Goal: Feedback & Contribution: Contribute content

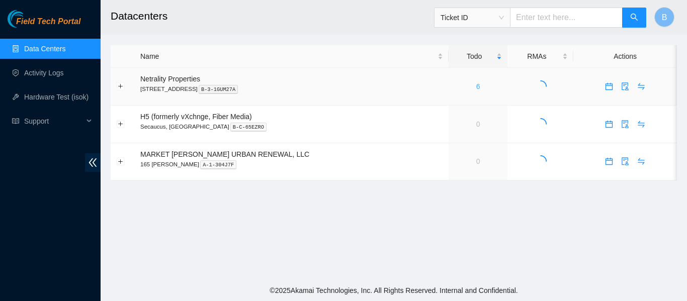
click at [476, 87] on link "6" at bounding box center [478, 86] width 4 height 8
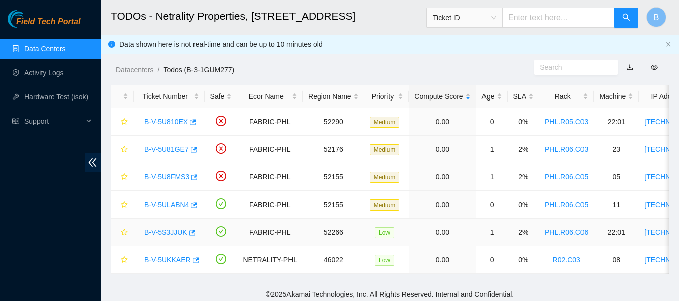
scroll to position [12, 0]
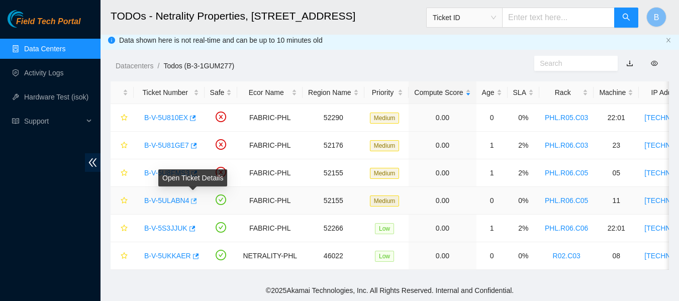
click at [194, 198] on icon "button" at bounding box center [195, 201] width 6 height 6
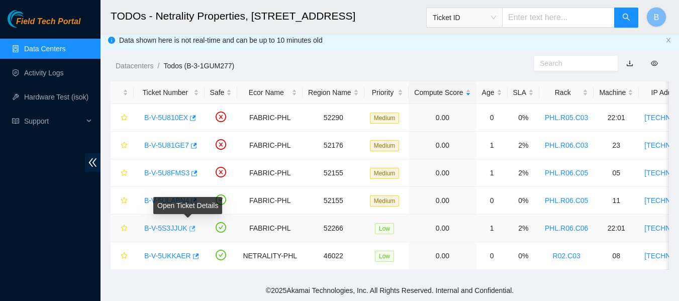
click at [191, 226] on icon "button" at bounding box center [192, 229] width 6 height 6
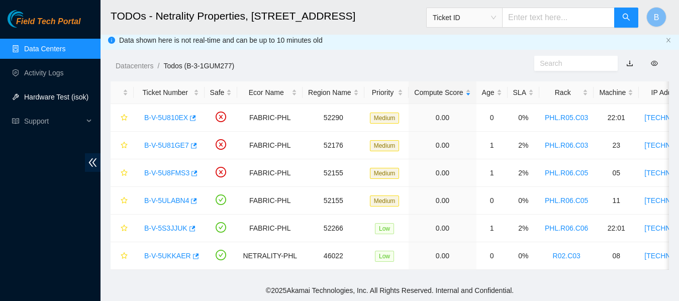
click at [55, 98] on link "Hardware Test (isok)" at bounding box center [56, 97] width 64 height 8
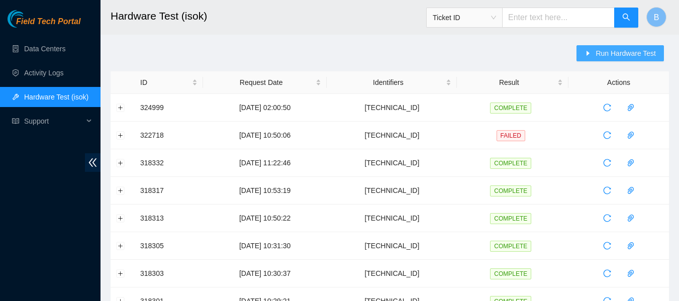
click at [605, 52] on span "Run Hardware Test" at bounding box center [626, 53] width 60 height 11
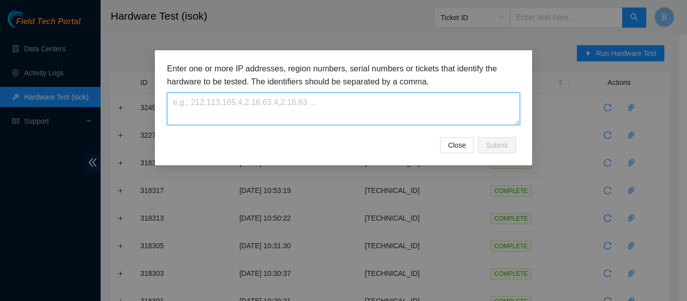
click at [348, 105] on textarea at bounding box center [343, 108] width 353 height 33
paste textarea "184.25.204.174"
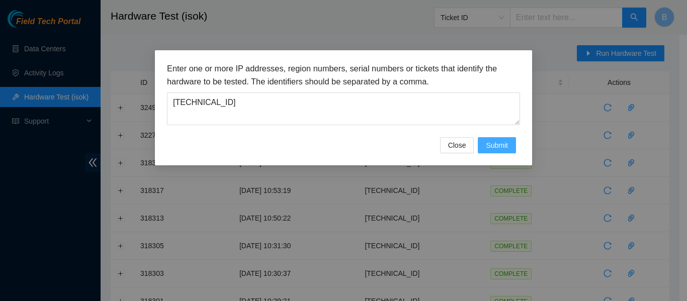
click at [509, 142] on button "Submit" at bounding box center [497, 145] width 38 height 16
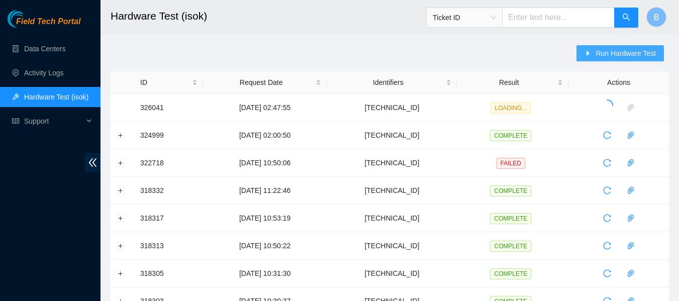
click at [621, 55] on span "Run Hardware Test" at bounding box center [626, 53] width 60 height 11
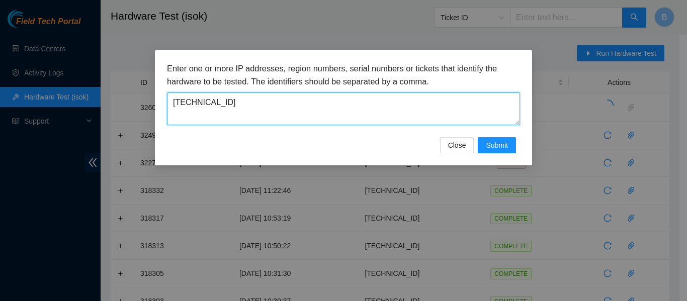
click at [398, 104] on textarea "184.25.204.174" at bounding box center [343, 108] width 353 height 33
paste textarea "5"
type textarea "184.25.204.175"
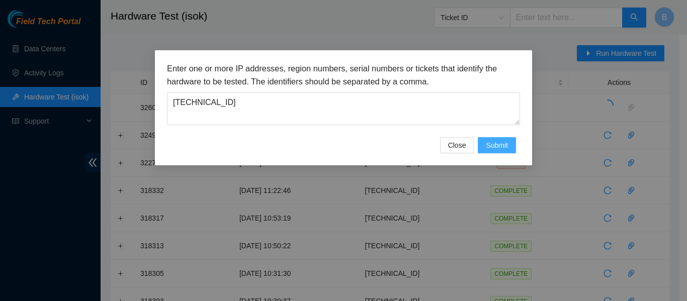
click at [499, 152] on button "Submit" at bounding box center [497, 145] width 38 height 16
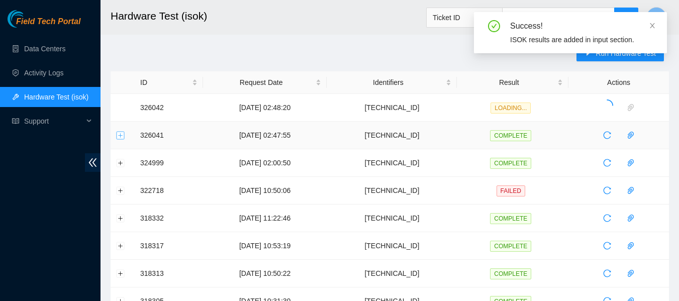
click at [120, 137] on button "Expand row" at bounding box center [121, 135] width 8 height 8
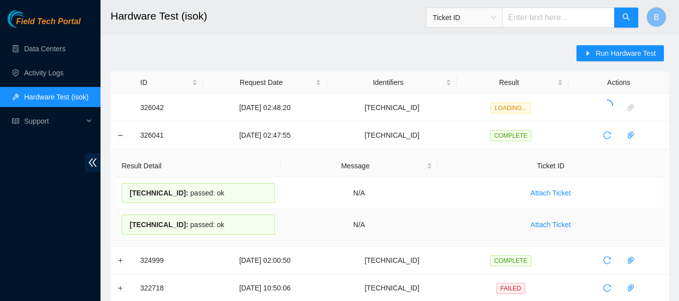
drag, startPoint x: 129, startPoint y: 196, endPoint x: 227, endPoint y: 225, distance: 102.9
click at [227, 225] on tbody "184.25.204.175 : passed: ok N/A Attach Ticket 184.25.204.174 : passed: ok N/A A…" at bounding box center [389, 208] width 547 height 63
copy tbody "184.25.204.175 : passed: ok N/A Attach Ticket 184.25.204.174 : passed: ok"
click at [117, 133] on button "Collapse row" at bounding box center [121, 135] width 8 height 8
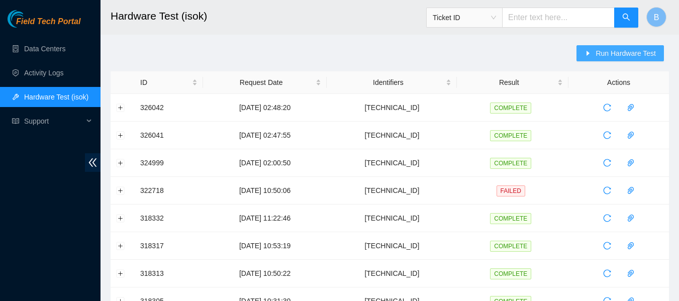
click at [605, 57] on span "Run Hardware Test" at bounding box center [626, 53] width 60 height 11
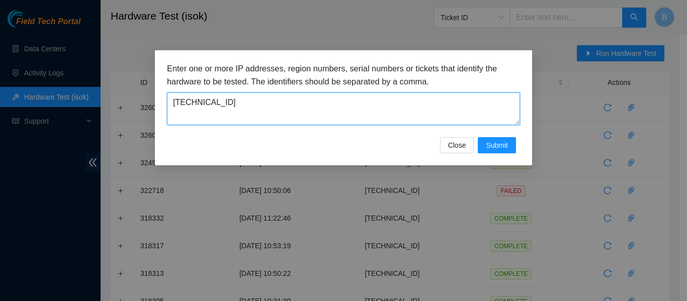
click at [354, 101] on textarea "184.25.204.175" at bounding box center [343, 108] width 353 height 33
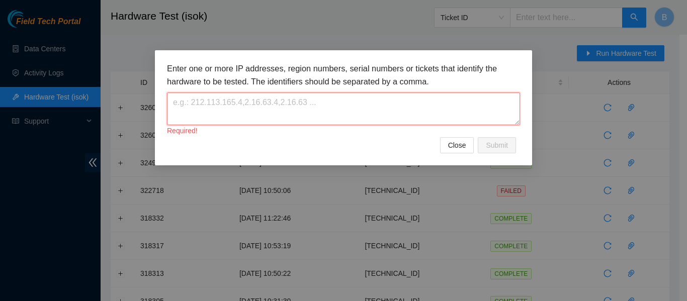
paste textarea "23.46.12.46"
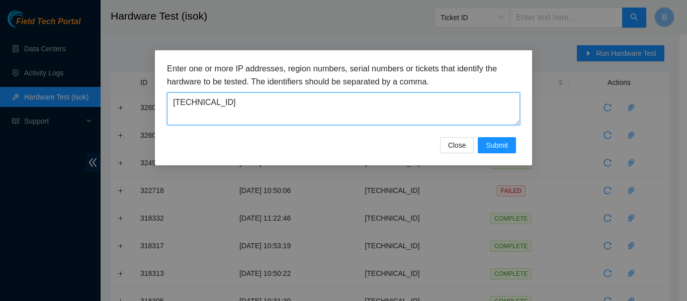
type textarea "23.46.12.46"
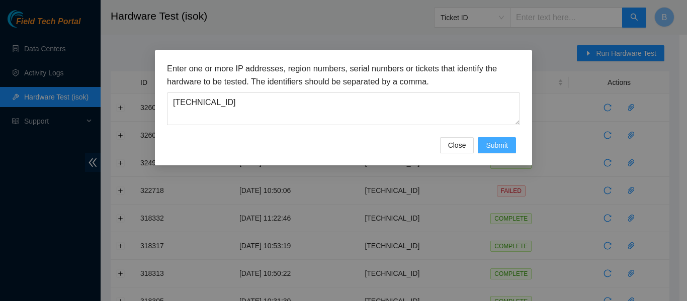
click at [507, 140] on span "Submit" at bounding box center [497, 145] width 22 height 11
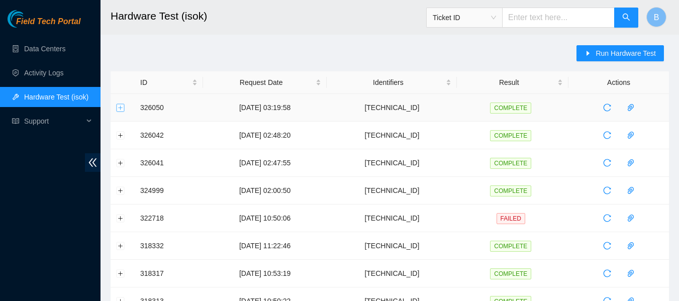
click at [123, 107] on button "Expand row" at bounding box center [121, 108] width 8 height 8
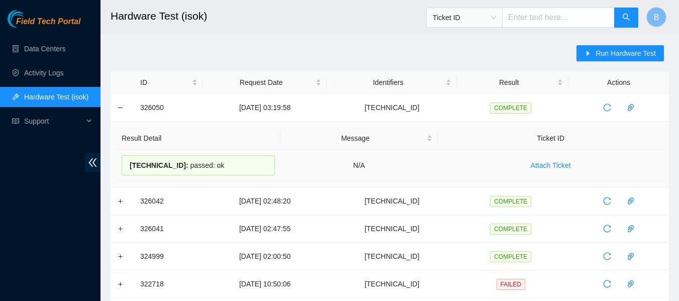
click at [177, 167] on div "23.46.12.46 : passed: ok" at bounding box center [198, 165] width 153 height 20
copy div "23.46.12.46 : passed: ok"
click at [48, 53] on link "Data Centers" at bounding box center [44, 49] width 41 height 8
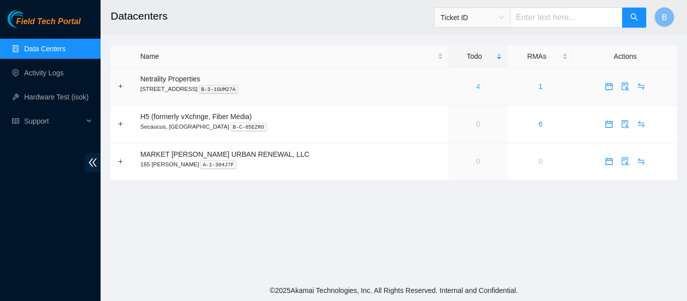
click at [476, 87] on link "4" at bounding box center [478, 86] width 4 height 8
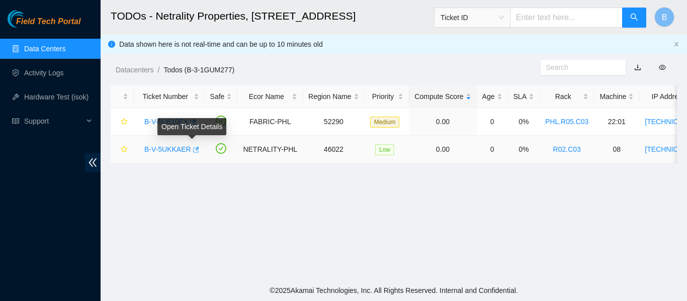
click at [192, 150] on icon "button" at bounding box center [195, 149] width 7 height 7
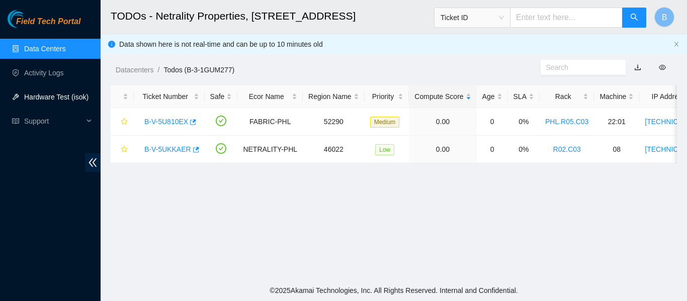
click at [61, 97] on link "Hardware Test (isok)" at bounding box center [56, 97] width 64 height 8
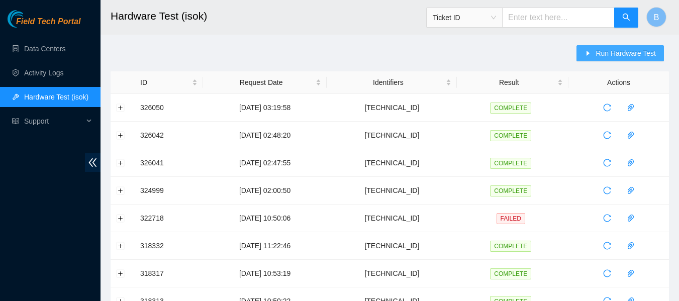
click at [629, 53] on span "Run Hardware Test" at bounding box center [626, 53] width 60 height 11
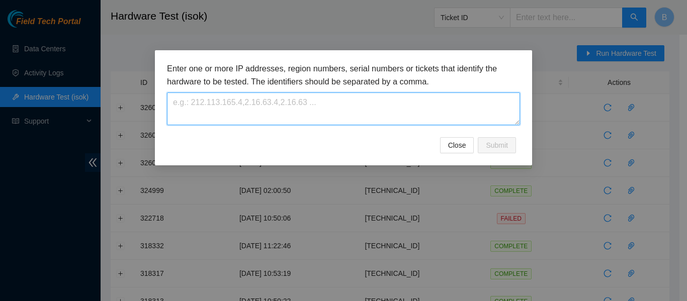
click at [246, 120] on textarea at bounding box center [343, 108] width 353 height 33
paste textarea "23.54.160.203"
type textarea "23.54.160.203"
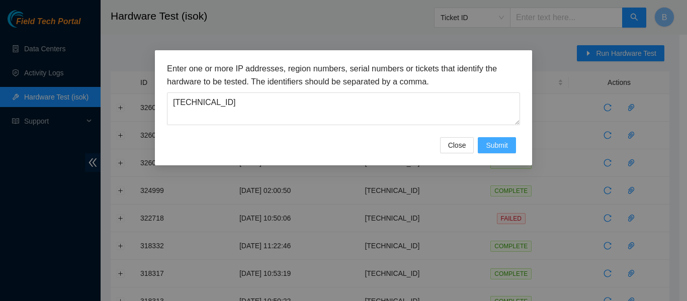
click at [500, 144] on span "Submit" at bounding box center [497, 145] width 22 height 11
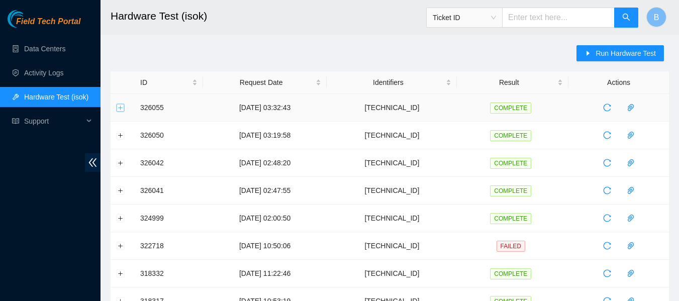
click at [120, 104] on button "Expand row" at bounding box center [121, 108] width 8 height 8
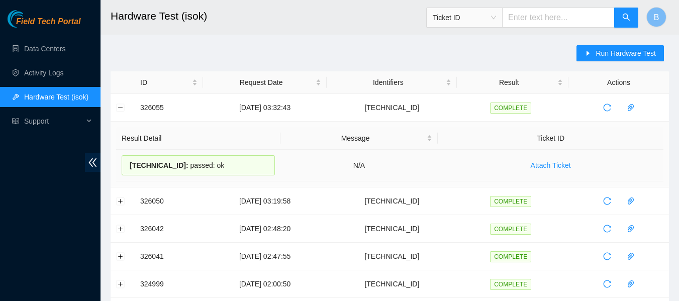
click at [152, 167] on span "23.54.160.203 :" at bounding box center [159, 165] width 59 height 8
copy div "23.54.160.203 : passed: ok"
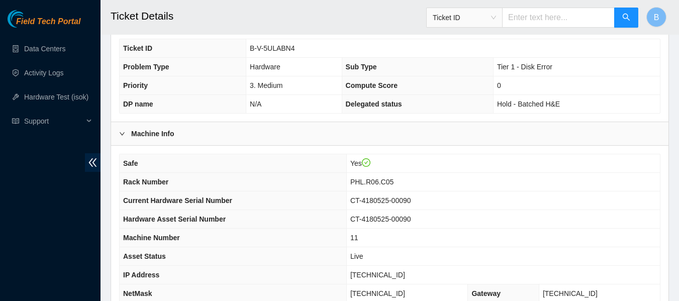
scroll to position [392, 0]
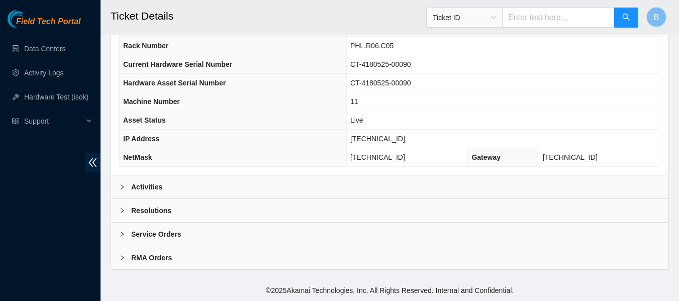
click at [183, 192] on div "Activities" at bounding box center [389, 186] width 557 height 23
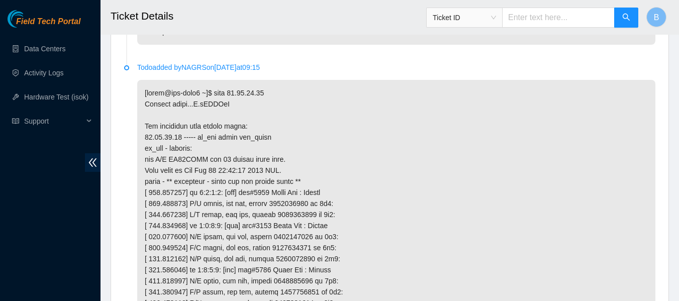
scroll to position [1039, 0]
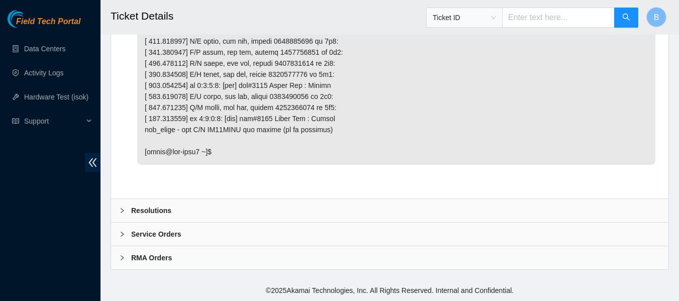
click at [152, 209] on b "Resolutions" at bounding box center [151, 210] width 40 height 11
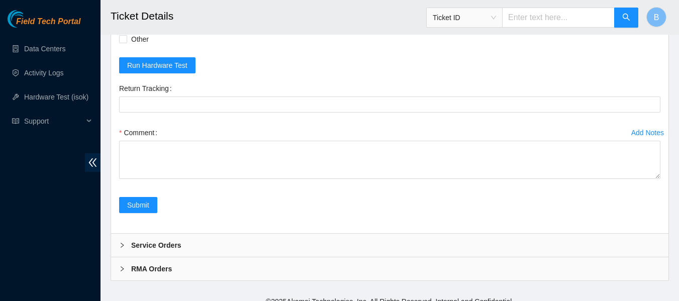
scroll to position [1276, 0]
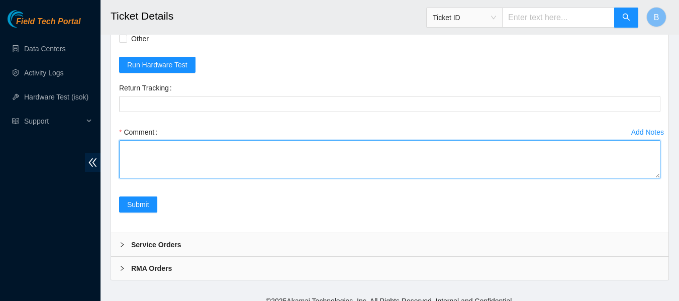
click at [161, 178] on textarea "Comment" at bounding box center [389, 159] width 541 height 38
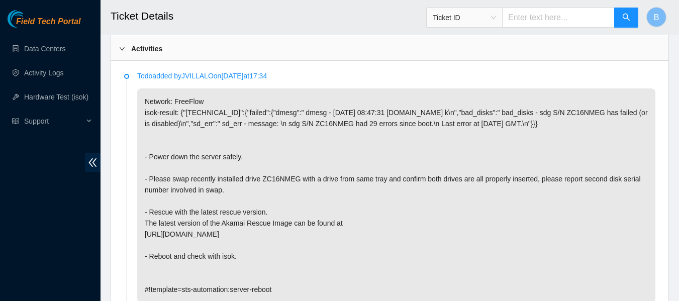
scroll to position [531, 0]
click at [276, 185] on p "Network: FreeFlow isok-result: {"23.46.12.46":{"failed":{"dmesg":" dmesg - Aug …" at bounding box center [396, 195] width 518 height 214
copy p "ZC16NMEG"
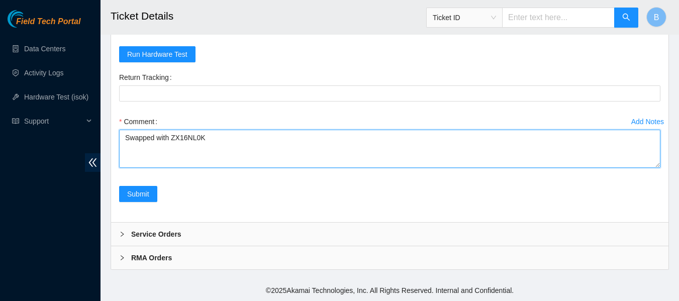
click at [153, 139] on textarea "Swapped with ZX16NL0K" at bounding box center [389, 149] width 541 height 38
paste textarea "ZC16NMEG"
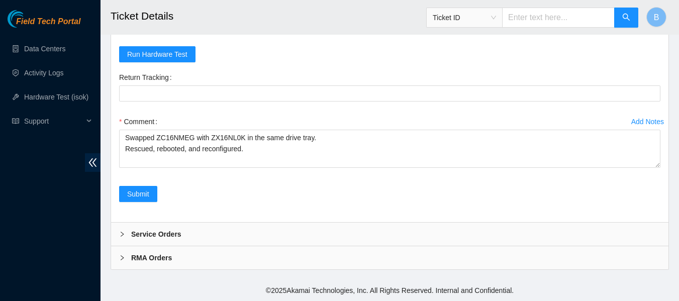
click at [309, 46] on form "Rebooted Rescued Replaced disk Reseated components Replaced RAM Replaced Machin…" at bounding box center [389, 93] width 541 height 242
click at [270, 26] on h2 "Ticket Details" at bounding box center [341, 16] width 461 height 32
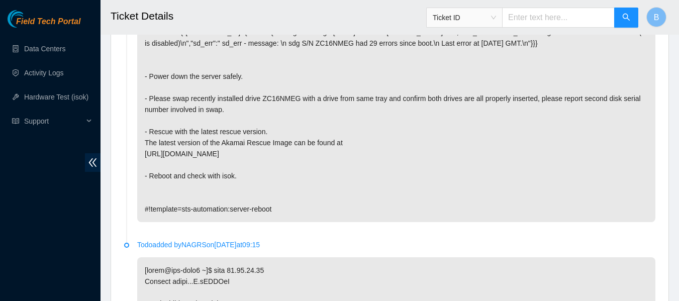
scroll to position [611, 0]
click at [290, 121] on p "Network: FreeFlow isok-result: {"23.46.12.46":{"failed":{"dmesg":" dmesg - Aug …" at bounding box center [396, 115] width 518 height 214
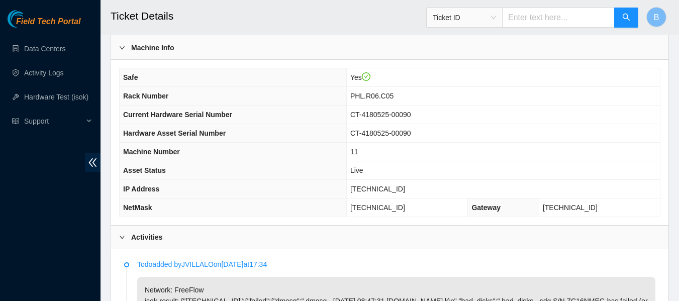
scroll to position [341, 0]
click at [384, 189] on span "23.46.12.46" at bounding box center [377, 189] width 55 height 8
copy span "23.46.12.46"
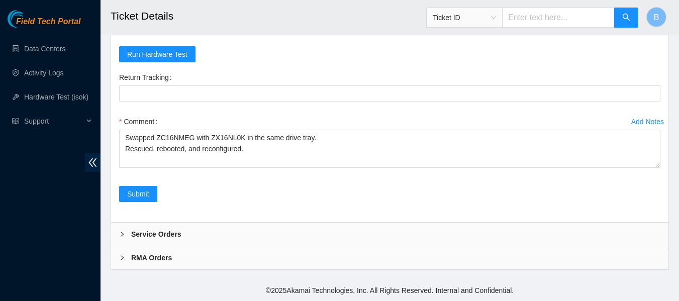
scroll to position [1298, 0]
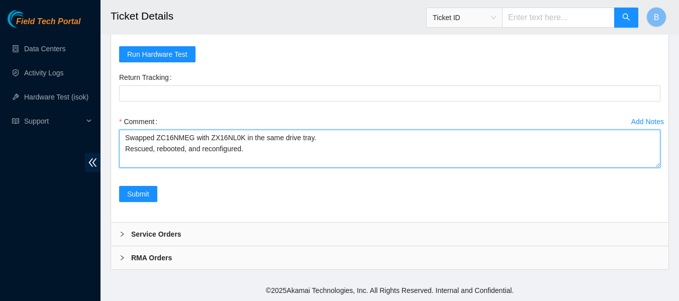
click at [263, 152] on textarea "Swapped ZC16NMEG with ZX16NL0K in the same drive tray. Rescued, rebooted, and r…" at bounding box center [389, 149] width 541 height 38
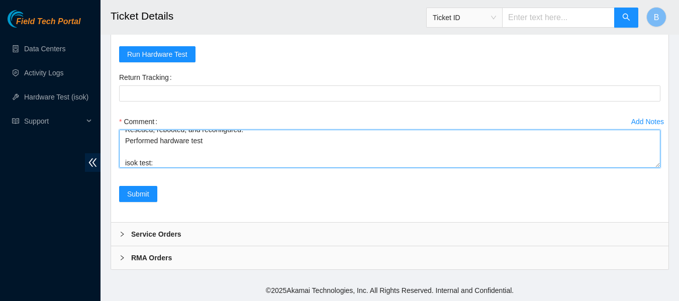
paste textarea "23.46.12.46 : passed: ok"
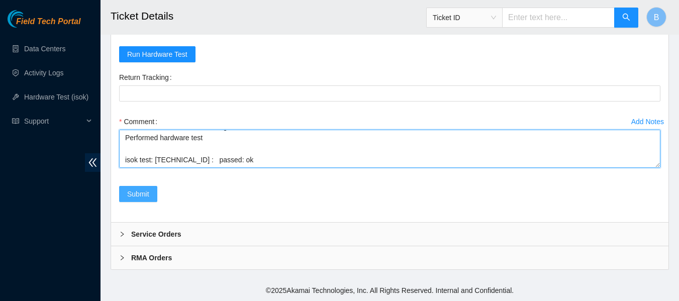
type textarea "Swapped ZC16NMEG with ZX16NL0K in the same drive tray. Rescued, rebooted, and r…"
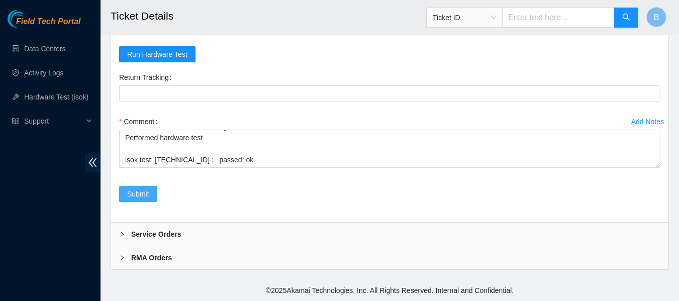
click at [140, 195] on span "Submit" at bounding box center [138, 193] width 22 height 11
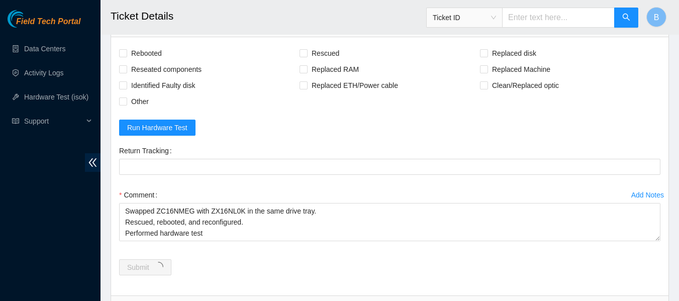
scroll to position [1202, 0]
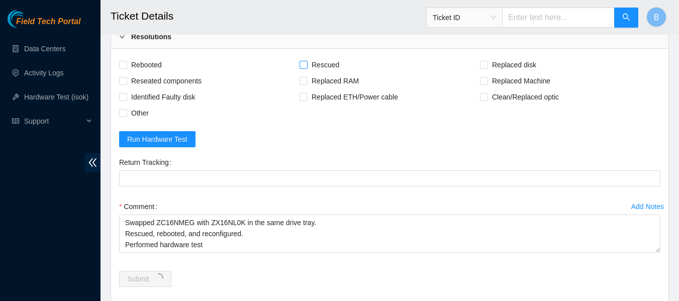
click at [307, 69] on span at bounding box center [304, 65] width 8 height 8
click at [307, 68] on input "Rescued" at bounding box center [303, 64] width 7 height 7
checkbox input "true"
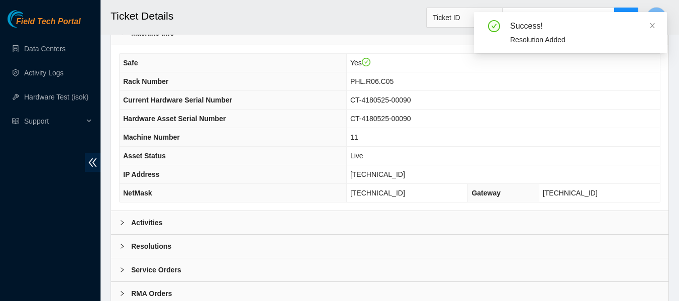
scroll to position [392, 0]
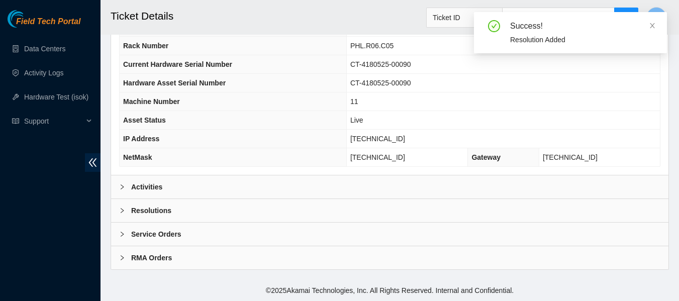
click at [141, 184] on b "Activities" at bounding box center [146, 186] width 31 height 11
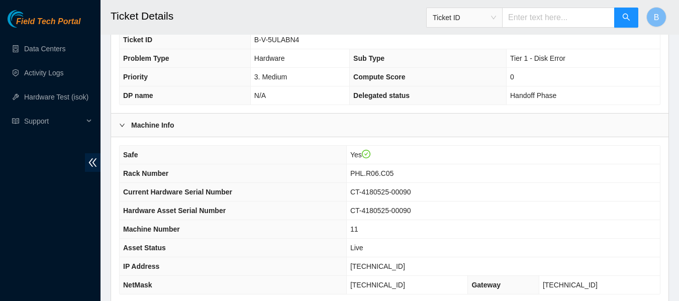
scroll to position [264, 0]
click at [45, 49] on link "Data Centers" at bounding box center [44, 49] width 41 height 8
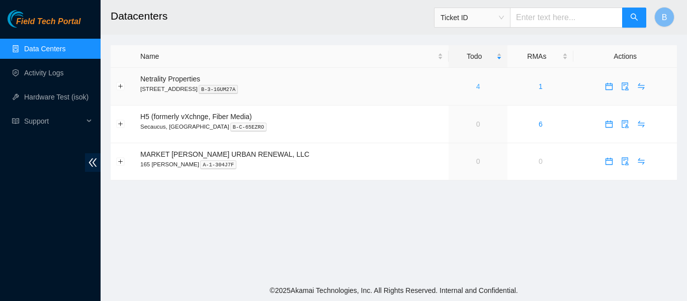
click at [476, 87] on link "4" at bounding box center [478, 86] width 4 height 8
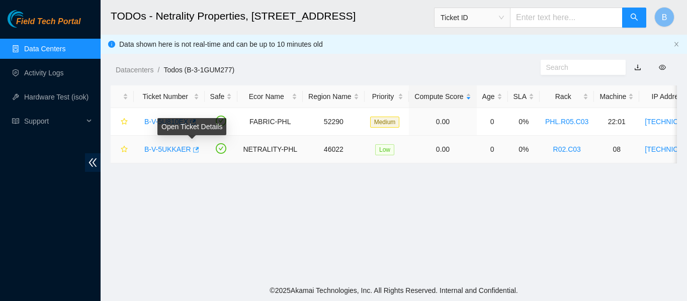
click at [192, 149] on icon "button" at bounding box center [195, 149] width 7 height 7
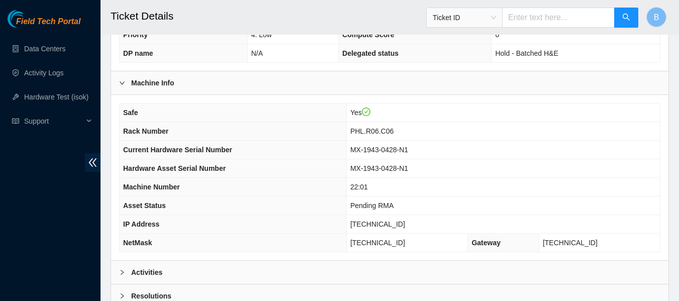
scroll to position [392, 0]
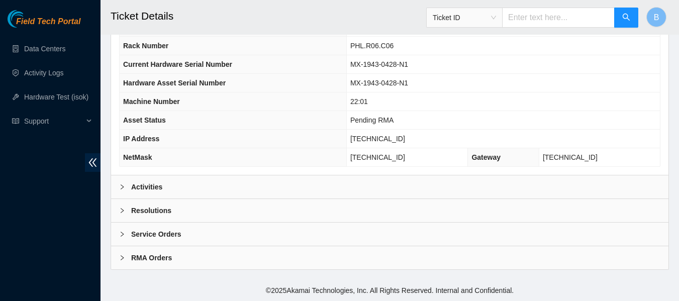
click at [193, 186] on div "Activities" at bounding box center [389, 186] width 557 height 23
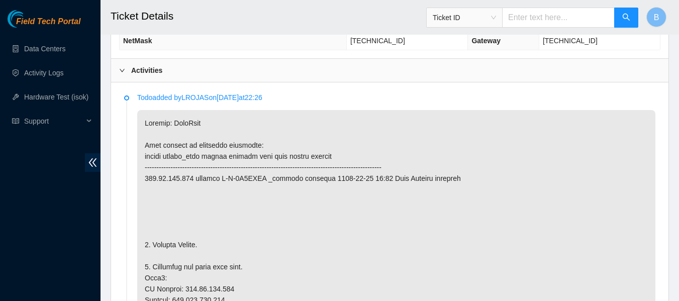
scroll to position [509, 0]
click at [419, 78] on div "Activities" at bounding box center [389, 69] width 557 height 23
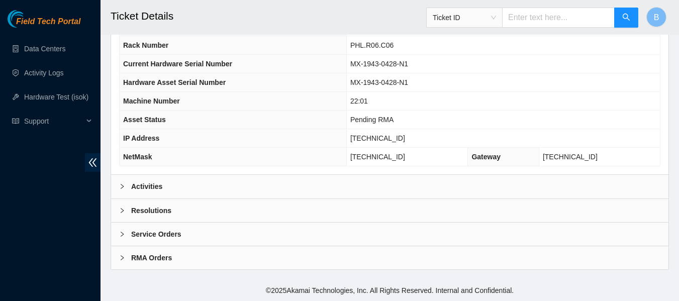
scroll to position [392, 0]
click at [344, 183] on div "Activities" at bounding box center [389, 186] width 557 height 23
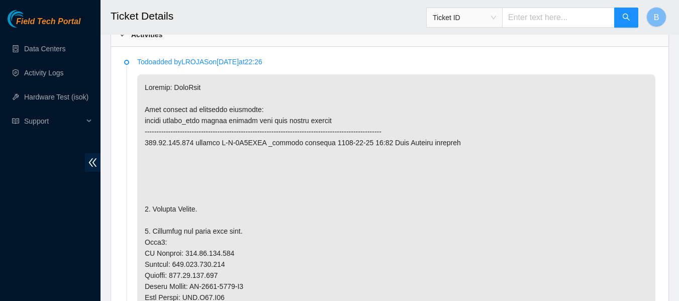
scroll to position [544, 0]
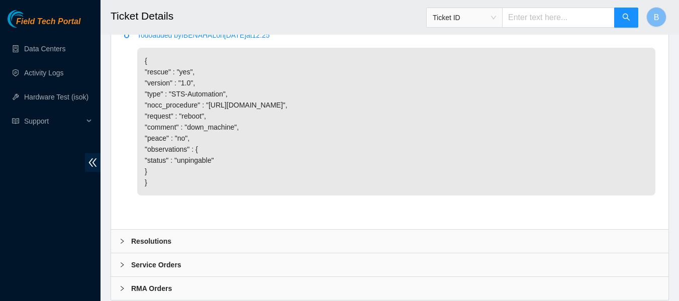
scroll to position [2235, 0]
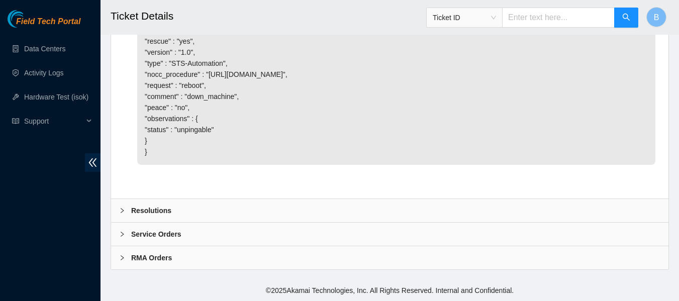
click at [185, 209] on div "Resolutions" at bounding box center [389, 210] width 557 height 23
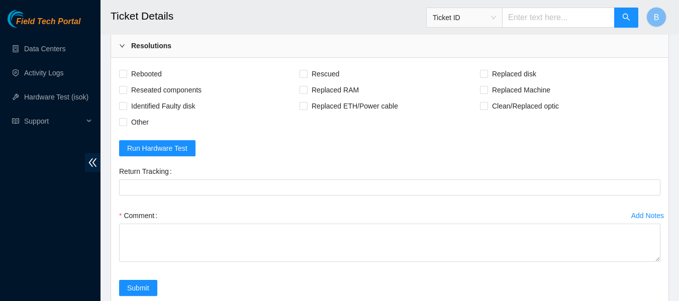
scroll to position [2378, 0]
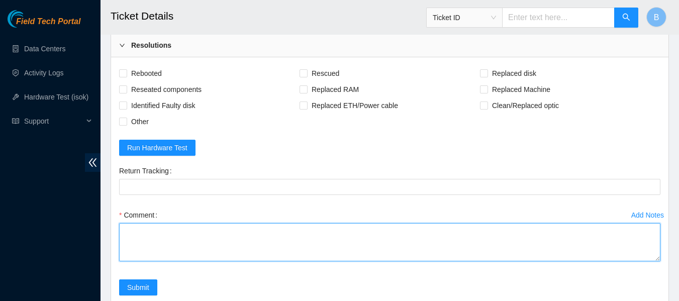
click at [178, 255] on textarea "Comment" at bounding box center [389, 242] width 541 height 38
type textarea "Safely replaced server. Rescued both nodes, rebooted, and reconfigured."
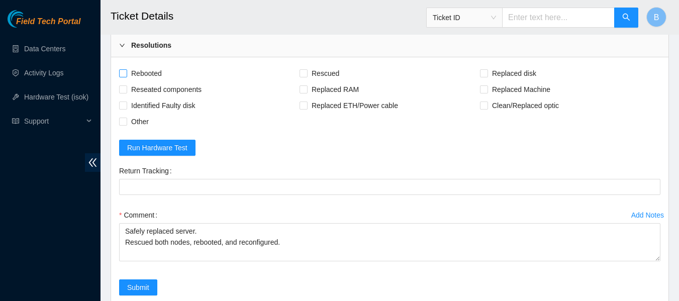
click at [158, 81] on span "Rebooted" at bounding box center [146, 73] width 39 height 16
click at [126, 76] on input "Rebooted" at bounding box center [122, 72] width 7 height 7
checkbox input "true"
click at [315, 81] on span "Rescued" at bounding box center [326, 73] width 36 height 16
click at [307, 76] on input "Rescued" at bounding box center [303, 72] width 7 height 7
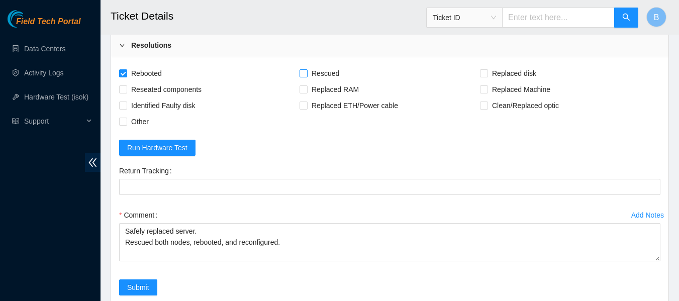
checkbox input "true"
click at [512, 98] on span "Replaced Machine" at bounding box center [521, 89] width 66 height 16
click at [487, 92] on input "Replaced Machine" at bounding box center [483, 88] width 7 height 7
checkbox input "true"
click at [328, 165] on form "Rebooted Rescued Replaced disk Reseated components Replaced RAM Replaced Machin…" at bounding box center [389, 186] width 541 height 242
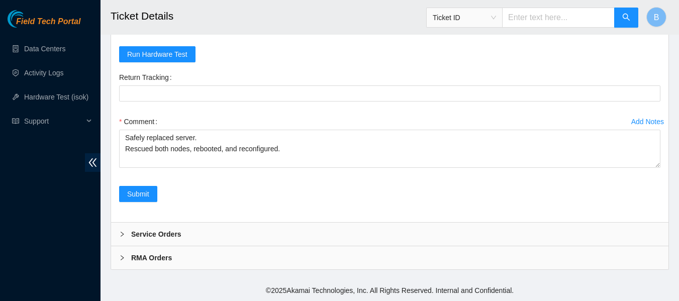
scroll to position [2491, 0]
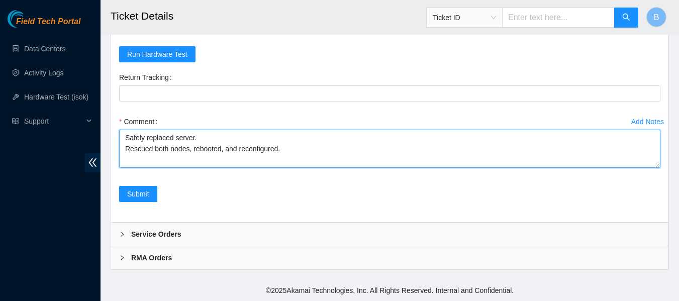
click at [281, 167] on textarea "Safely replaced server. Rescued both nodes, rebooted, and reconfigured." at bounding box center [389, 149] width 541 height 38
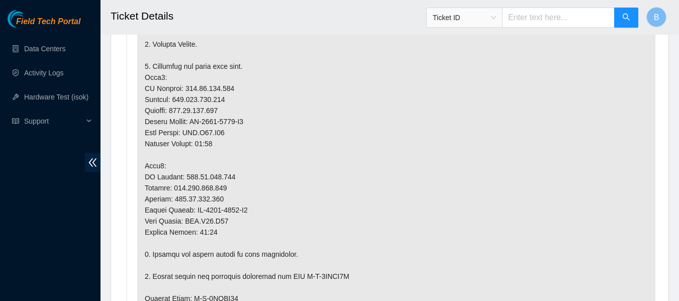
scroll to position [708, 0]
click at [428, 140] on p at bounding box center [396, 256] width 518 height 690
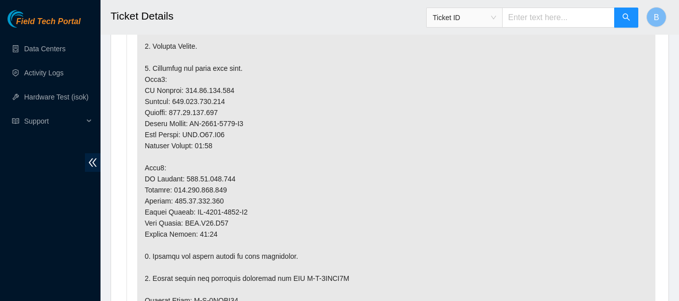
click at [420, 68] on p at bounding box center [396, 257] width 518 height 690
drag, startPoint x: 182, startPoint y: 88, endPoint x: 238, endPoint y: 89, distance: 55.3
click at [238, 89] on p at bounding box center [396, 257] width 518 height 690
copy p "184.25.204.174"
drag, startPoint x: 179, startPoint y: 179, endPoint x: 226, endPoint y: 177, distance: 46.8
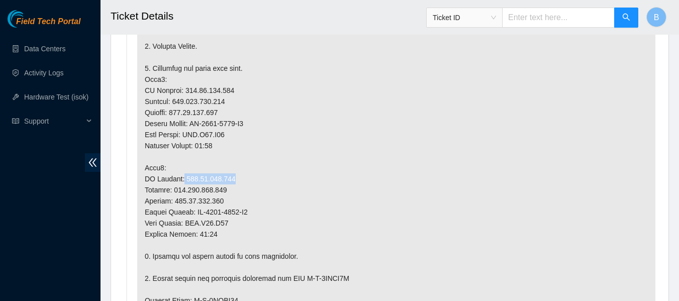
click at [226, 177] on p at bounding box center [396, 257] width 518 height 690
click at [227, 177] on p at bounding box center [396, 257] width 518 height 690
drag, startPoint x: 227, startPoint y: 177, endPoint x: 182, endPoint y: 179, distance: 44.3
click at [182, 179] on p at bounding box center [396, 257] width 518 height 690
copy p "184.25.204.175"
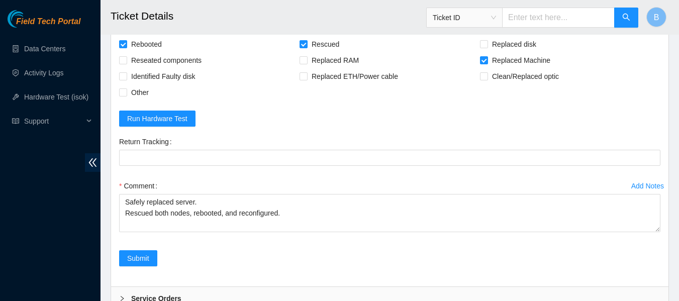
scroll to position [2409, 0]
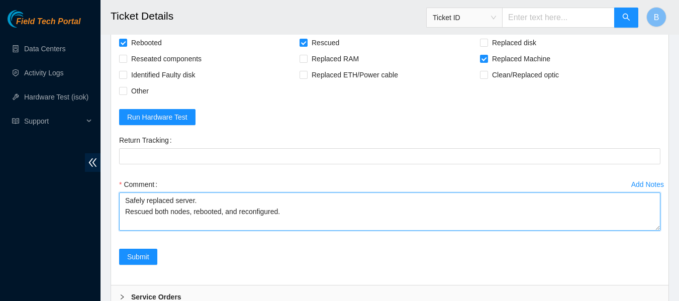
click at [305, 231] on textarea "Safely replaced server. Rescued both nodes, rebooted, and reconfigured." at bounding box center [389, 212] width 541 height 38
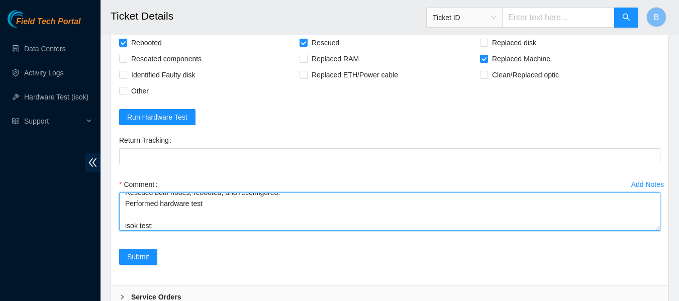
paste textarea "184.25.204.175 : passed: ok N/A 184.25.204.174 : passed: ok"
click at [244, 231] on textarea "Safely replaced server. Rescued both nodes, rebooted, and reconfigured. Perform…" at bounding box center [389, 212] width 541 height 38
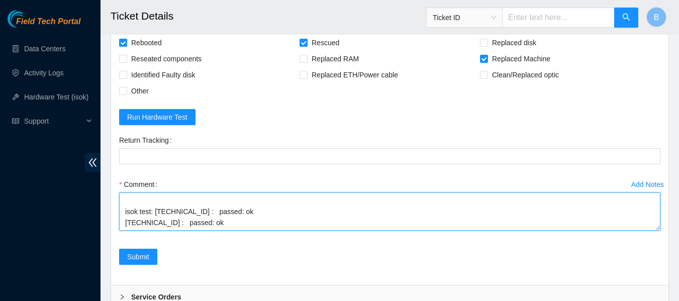
scroll to position [30, 0]
click at [155, 231] on textarea "Safely replaced server. Rescued both nodes, rebooted, and reconfigured. Perform…" at bounding box center [389, 212] width 541 height 38
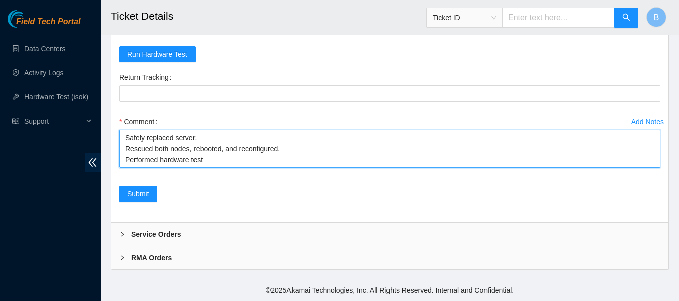
scroll to position [44, 0]
drag, startPoint x: 224, startPoint y: 161, endPoint x: 119, endPoint y: 151, distance: 106.1
click at [119, 151] on div "Add Notes Comment Safely replaced server. Rescued both nodes, rebooted, and rec…" at bounding box center [389, 150] width 549 height 72
paste textarea "184.25.204.175 : passed: ok 184.25.204.174 : passed: ok"
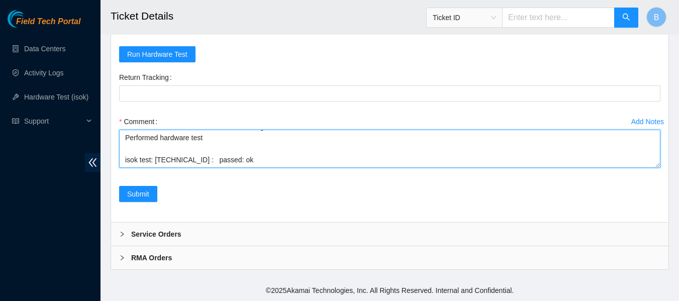
scroll to position [30, 0]
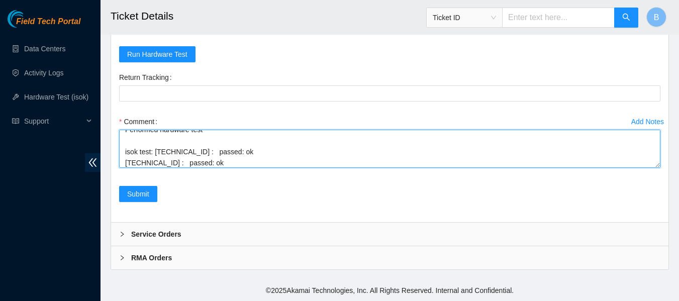
click at [156, 150] on textarea "Safely replaced server. Rescued both nodes, rebooted, and reconfigured. Perform…" at bounding box center [389, 149] width 541 height 38
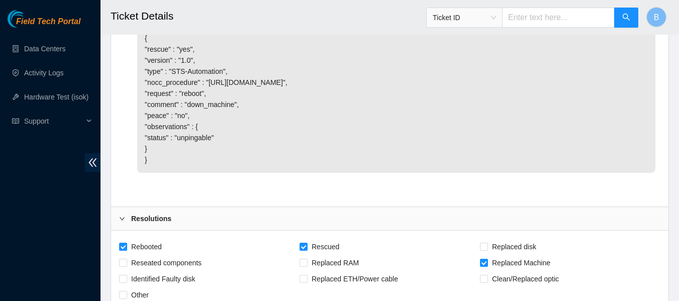
scroll to position [2494, 0]
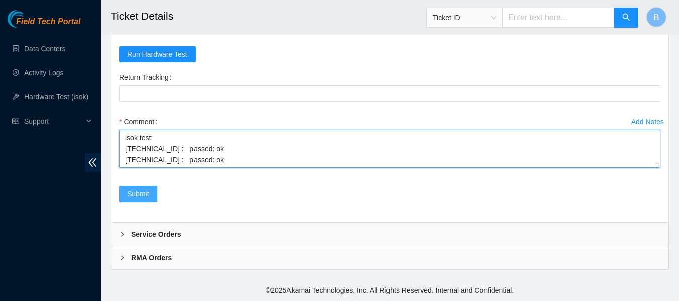
type textarea "Safely replaced server. Rescued both nodes, rebooted, and reconfigured. Perform…"
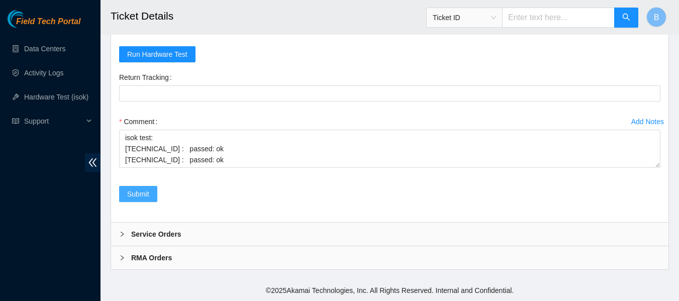
click at [135, 199] on span "Submit" at bounding box center [138, 193] width 22 height 11
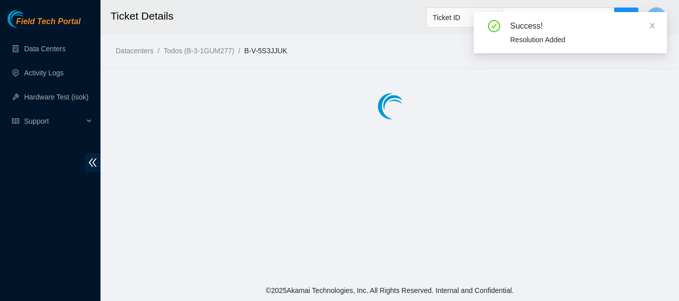
scroll to position [0, 0]
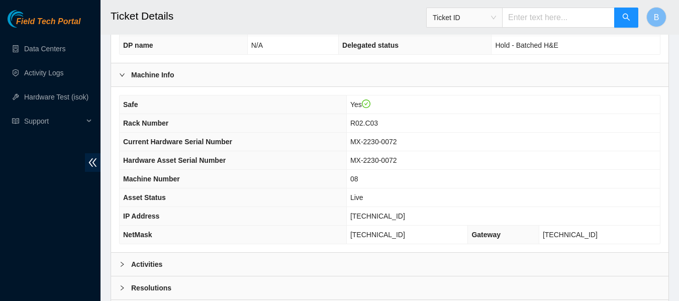
scroll to position [392, 0]
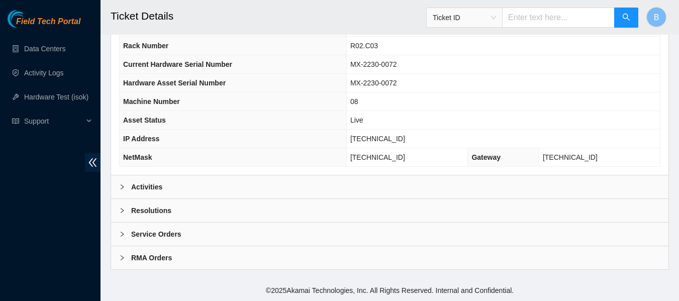
click at [147, 185] on b "Activities" at bounding box center [146, 186] width 31 height 11
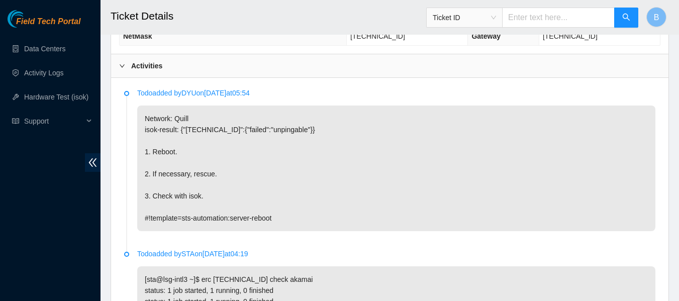
scroll to position [514, 0]
drag, startPoint x: 354, startPoint y: 133, endPoint x: 356, endPoint y: 16, distance: 117.6
click at [356, 16] on h2 "Ticket Details" at bounding box center [341, 16] width 461 height 32
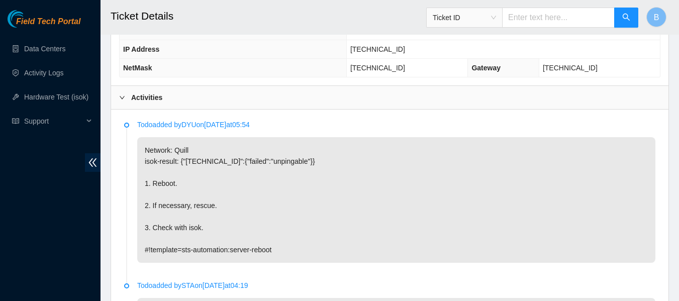
scroll to position [516, 0]
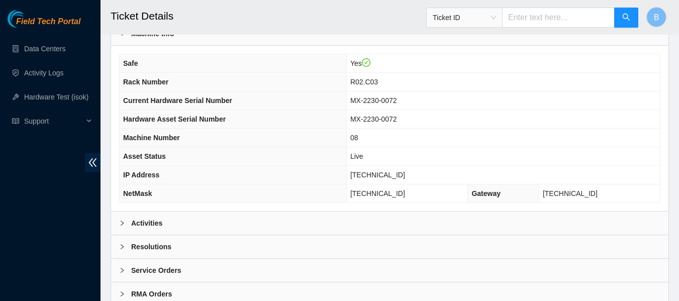
scroll to position [356, 0]
click at [139, 221] on b "Activities" at bounding box center [146, 222] width 31 height 11
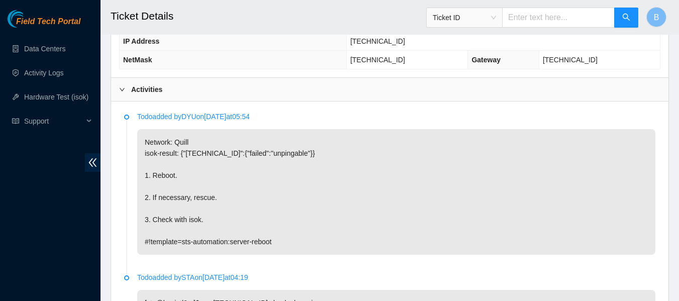
scroll to position [490, 0]
click at [402, 175] on p "Network: Quill isok-result: {"[TECHNICAL_ID]":{"failed":"unpingable"}} 1. Reboo…" at bounding box center [396, 192] width 518 height 126
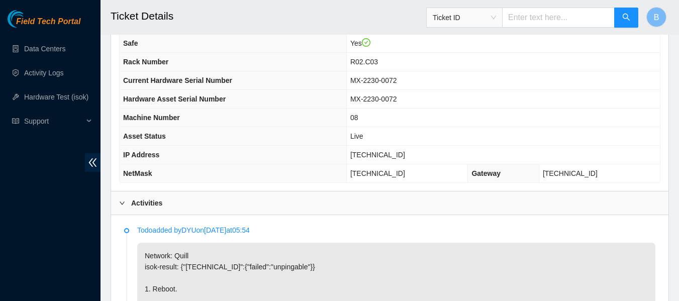
scroll to position [375, 0]
click at [387, 154] on span "[TECHNICAL_ID]" at bounding box center [377, 156] width 55 height 8
copy span "[TECHNICAL_ID]"
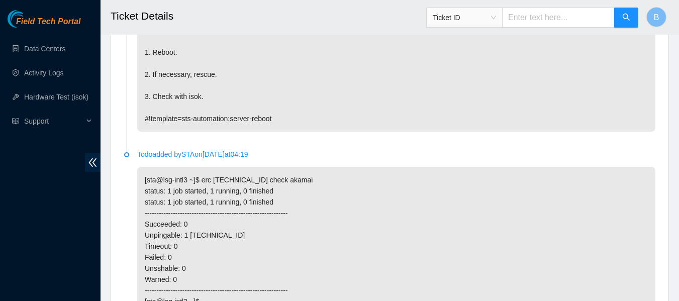
scroll to position [763, 0]
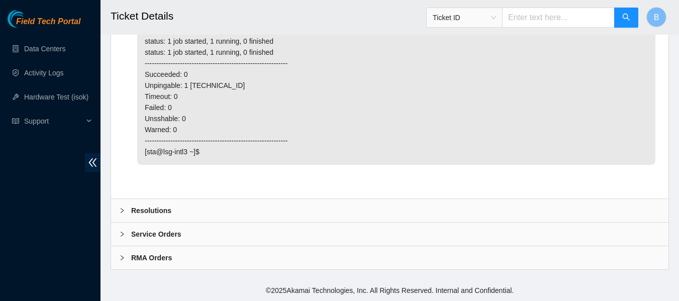
click at [172, 202] on div "Resolutions" at bounding box center [389, 210] width 557 height 23
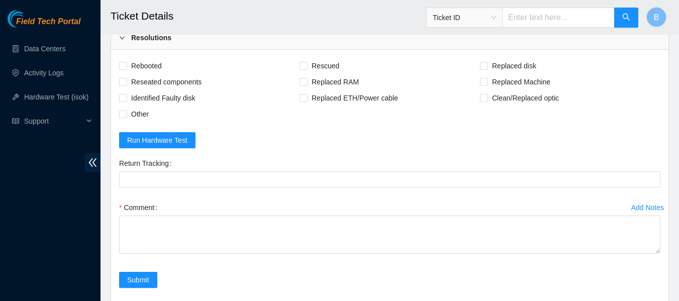
scroll to position [936, 0]
click at [146, 64] on span "Rebooted" at bounding box center [146, 65] width 39 height 16
click at [126, 64] on input "Rebooted" at bounding box center [122, 64] width 7 height 7
checkbox input "true"
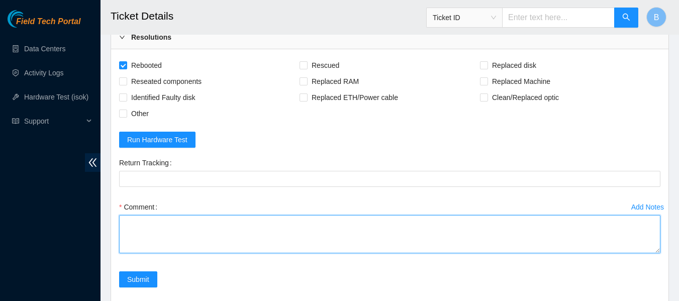
click at [222, 227] on textarea "Comment" at bounding box center [389, 234] width 541 height 38
type textarea "R"
paste textarea "[TECHNICAL_ID] : passed: ok"
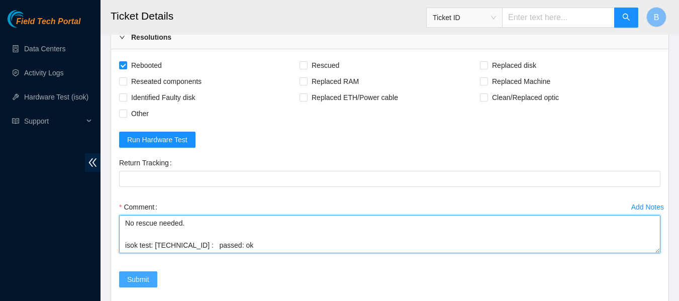
type textarea "Rebooted machine. Performed hardware test No rescue needed. isok test: [TECHNIC…"
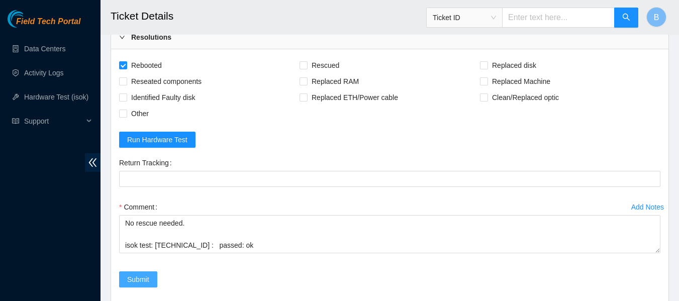
click at [140, 282] on span "Submit" at bounding box center [138, 279] width 22 height 11
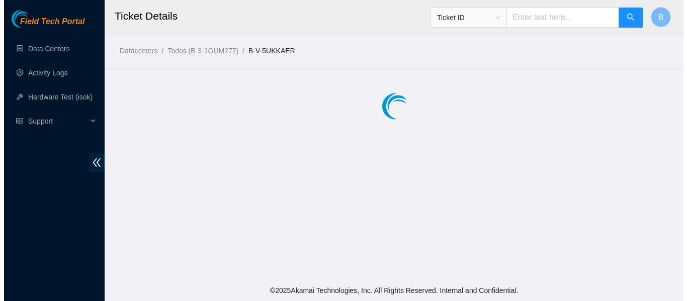
scroll to position [0, 0]
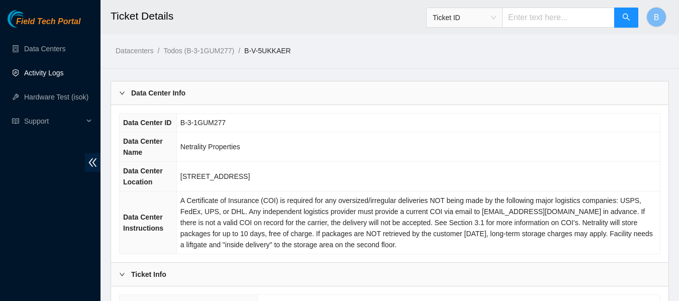
click at [51, 69] on link "Activity Logs" at bounding box center [44, 73] width 40 height 8
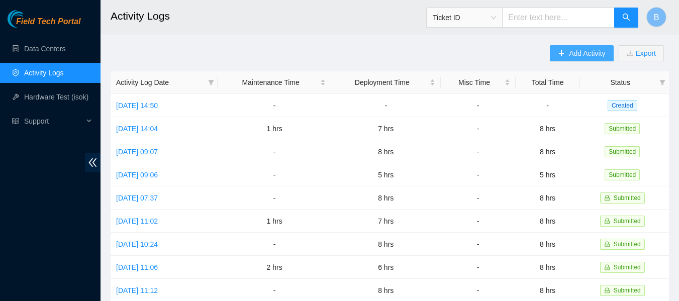
click at [575, 57] on span "Add Activity" at bounding box center [587, 53] width 36 height 11
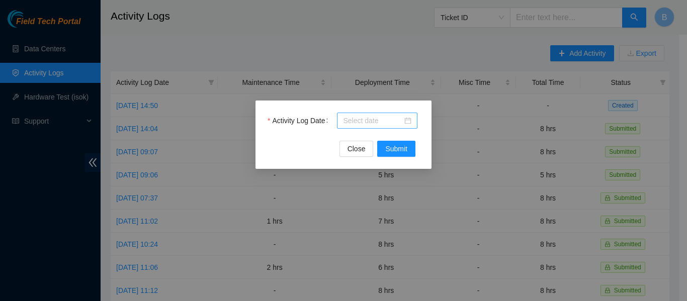
click at [394, 115] on div at bounding box center [377, 121] width 80 height 16
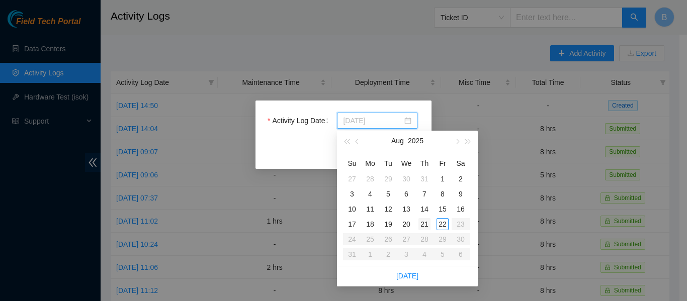
type input "[DATE]"
click at [427, 226] on div "21" at bounding box center [424, 224] width 12 height 12
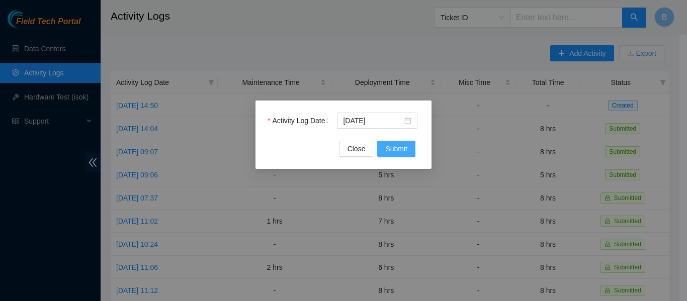
click at [399, 144] on span "Submit" at bounding box center [396, 148] width 22 height 11
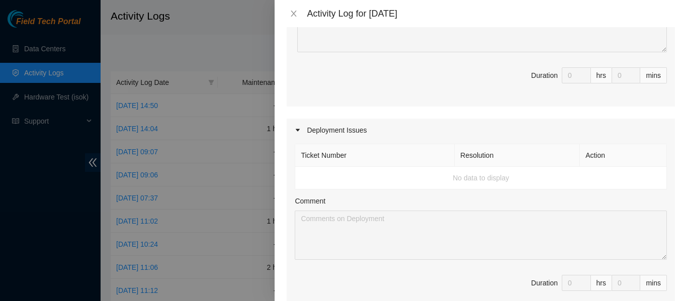
scroll to position [249, 0]
click at [329, 183] on td "No data to display" at bounding box center [480, 177] width 371 height 23
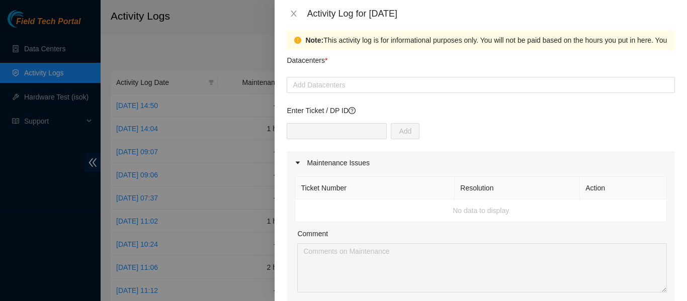
scroll to position [0, 0]
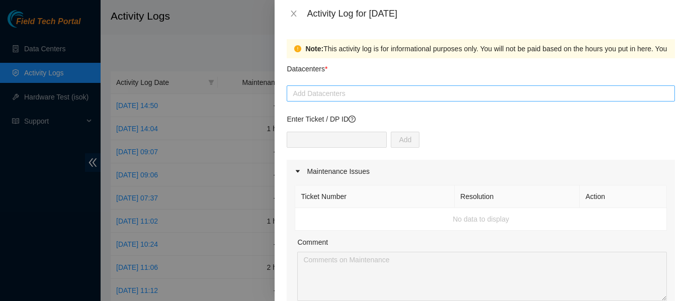
click at [359, 88] on div at bounding box center [480, 93] width 383 height 12
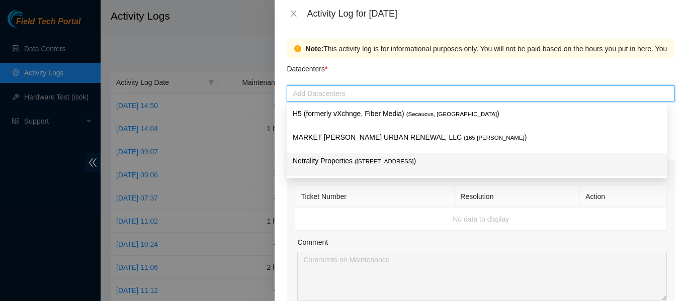
click at [336, 157] on p "Netrality Properties ( 401 N. Broad (Philadelphia) )" at bounding box center [477, 161] width 368 height 12
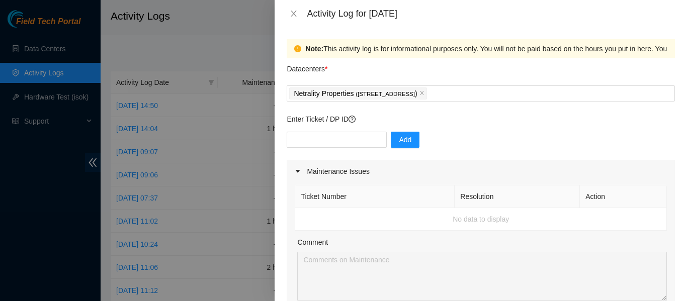
click at [402, 185] on table "Ticket Number Resolution Action No data to display" at bounding box center [480, 208] width 371 height 46
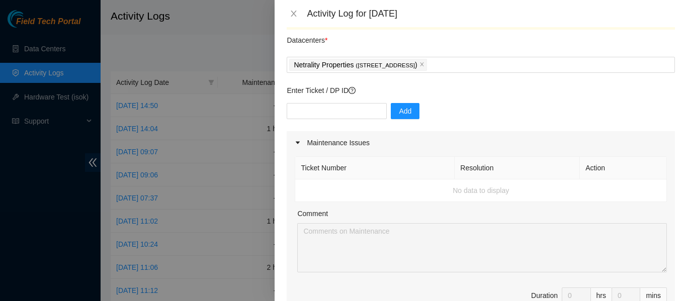
scroll to position [19, 0]
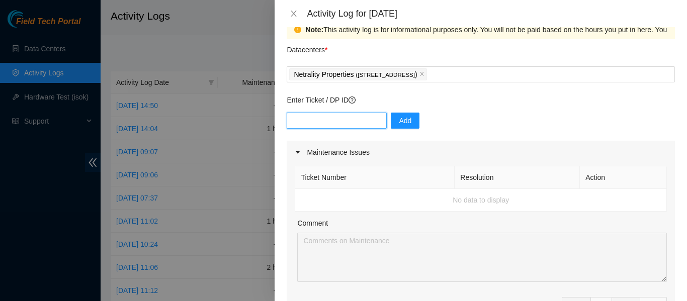
click at [319, 116] on input "text" at bounding box center [337, 121] width 100 height 16
paste input "DP84320"
click at [304, 120] on input "DPDP84320" at bounding box center [337, 121] width 100 height 16
type input "DP84320"
click at [399, 123] on span "Add" at bounding box center [405, 120] width 13 height 11
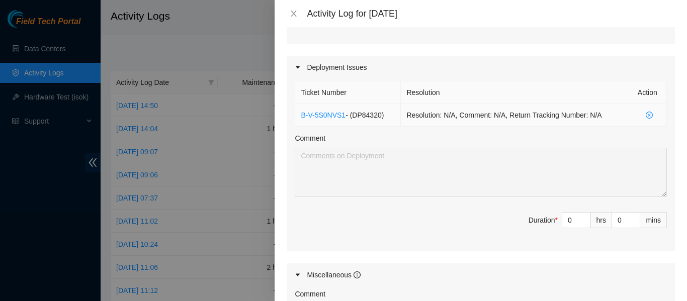
scroll to position [0, 0]
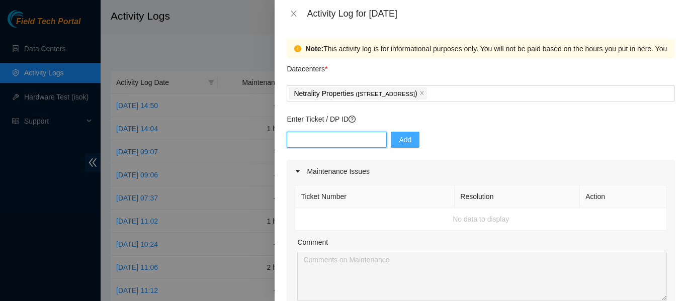
click at [339, 142] on input "text" at bounding box center [337, 140] width 100 height 16
paste input "DP81299"
type input "DP81299"
click at [402, 137] on span "Add" at bounding box center [405, 139] width 13 height 11
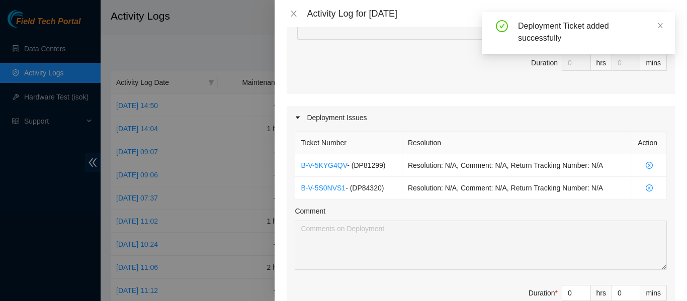
scroll to position [300, 0]
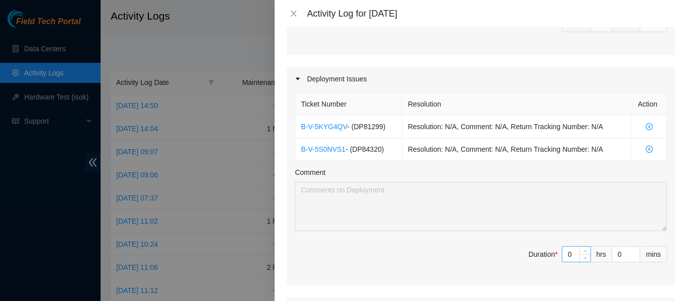
click at [562, 257] on input "0" at bounding box center [576, 254] width 28 height 15
type input "8"
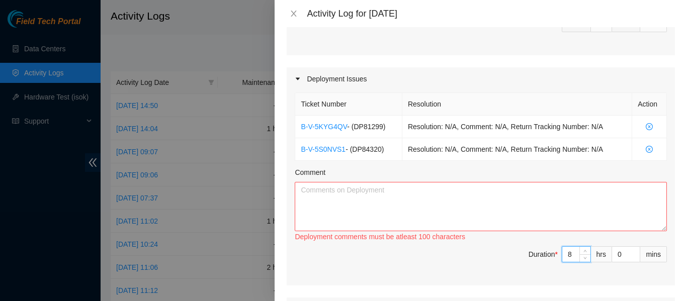
type input "8"
click at [475, 192] on textarea "Comment" at bounding box center [481, 206] width 372 height 49
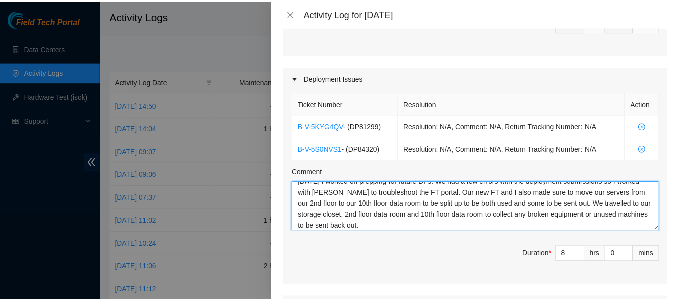
scroll to position [547, 0]
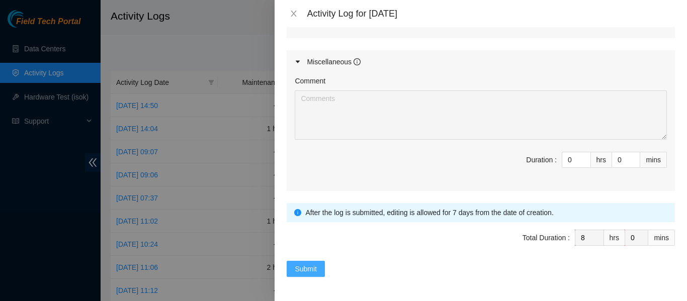
type textarea "Today I worked on prepping for future DPs. We had a few errors with the deploym…"
click at [298, 272] on span "Submit" at bounding box center [306, 268] width 22 height 11
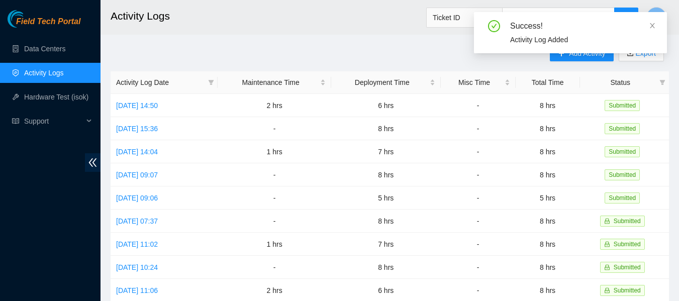
click at [318, 26] on h2 "Activity Logs" at bounding box center [341, 16] width 461 height 32
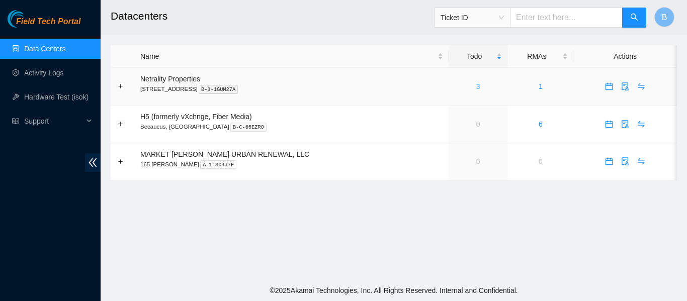
click at [476, 83] on link "3" at bounding box center [478, 86] width 4 height 8
click at [476, 90] on link "3" at bounding box center [478, 86] width 4 height 8
click at [58, 77] on link "Activity Logs" at bounding box center [44, 73] width 40 height 8
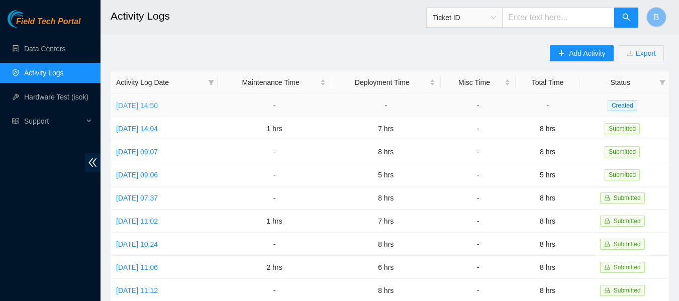
click at [158, 105] on link "[DATE] 14:50" at bounding box center [137, 106] width 42 height 8
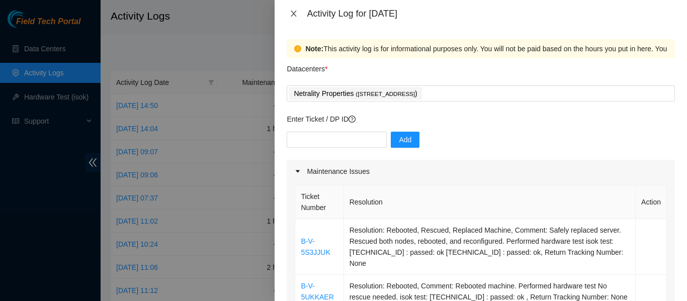
click at [296, 12] on icon "close" at bounding box center [294, 14] width 6 height 6
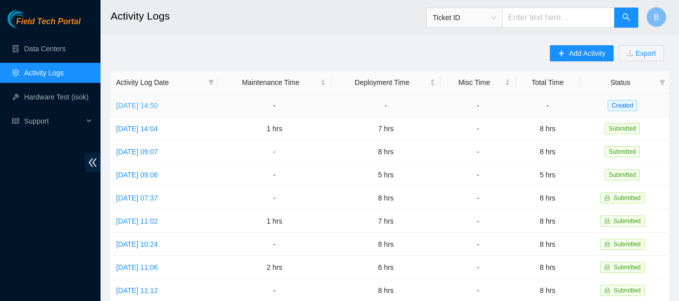
click at [158, 106] on link "[DATE] 14:50" at bounding box center [137, 106] width 42 height 8
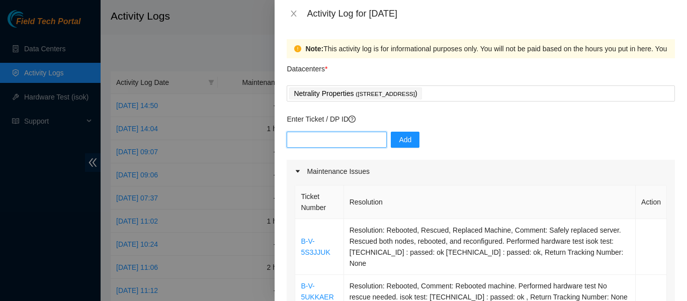
click at [339, 140] on input "text" at bounding box center [337, 140] width 100 height 16
paste input "DP81299"
type input "DP81299"
click at [403, 143] on span "Add" at bounding box center [405, 139] width 13 height 11
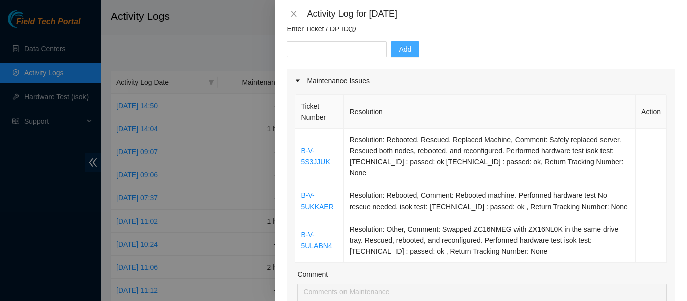
scroll to position [47, 0]
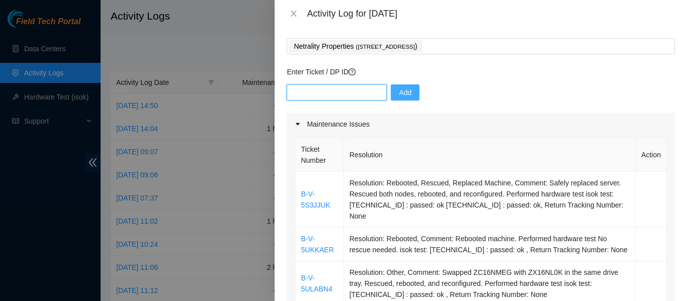
click at [333, 96] on input "text" at bounding box center [337, 92] width 100 height 16
paste input "DP84320"
type input "DP84320"
click at [404, 92] on button "Add" at bounding box center [405, 92] width 29 height 16
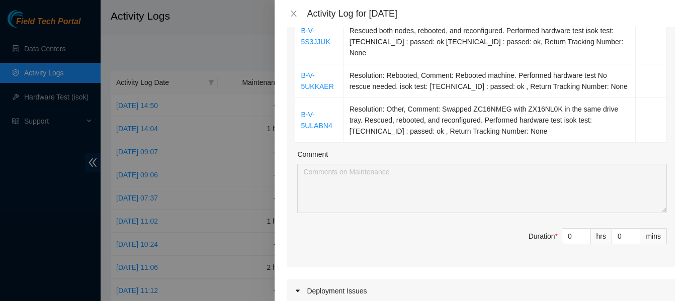
scroll to position [211, 0]
click at [566, 228] on input "0" at bounding box center [576, 235] width 28 height 15
type input "2"
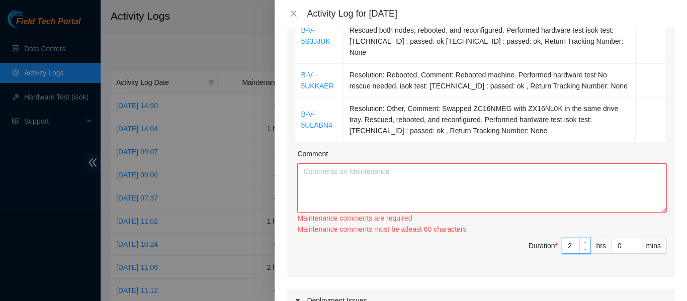
type input "2"
click at [509, 185] on textarea "Comment" at bounding box center [481, 187] width 369 height 49
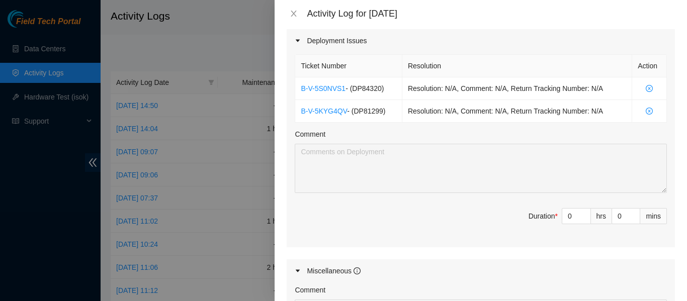
scroll to position [460, 0]
type textarea "[DATE] I worked on 3 tickets which required a variety of tasks that included re…"
click at [562, 209] on input "0" at bounding box center [576, 216] width 28 height 15
type input "6"
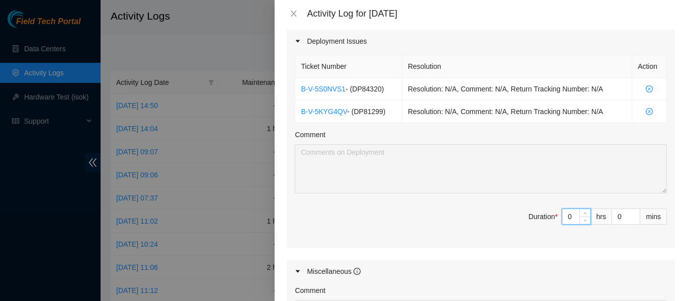
type input "8"
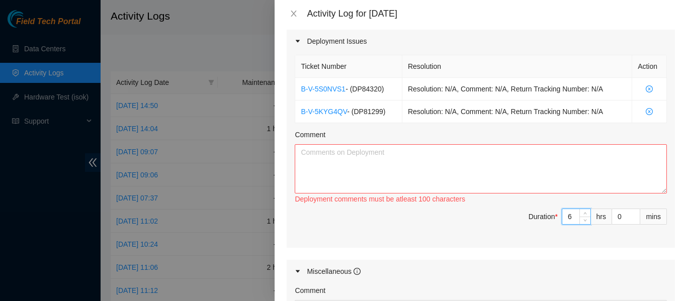
type input "6"
click at [433, 157] on textarea "Comment" at bounding box center [481, 168] width 372 height 49
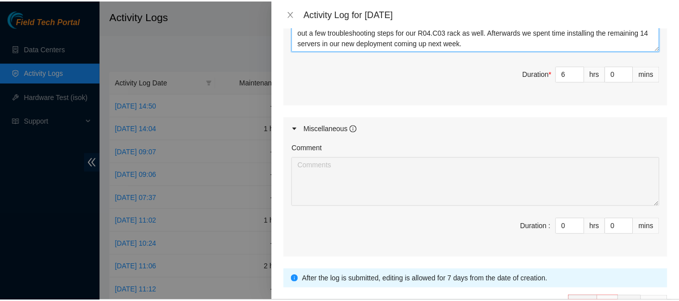
scroll to position [659, 0]
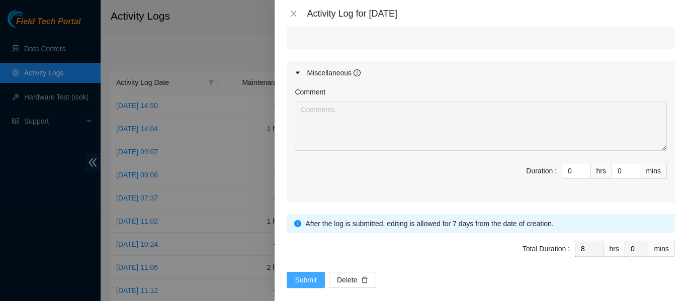
type textarea "[DATE] I worked on several dp steps with our new FT. We packed up servers and s…"
click at [311, 274] on span "Submit" at bounding box center [306, 279] width 22 height 11
